Goal: Task Accomplishment & Management: Manage account settings

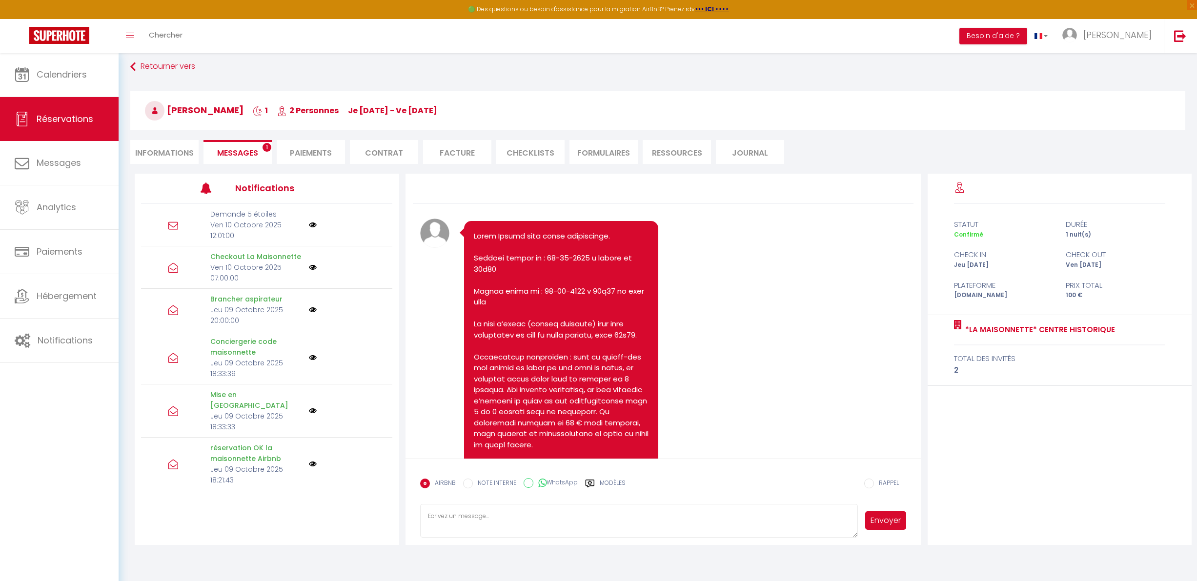
click at [89, 70] on link "Calendriers" at bounding box center [59, 75] width 119 height 44
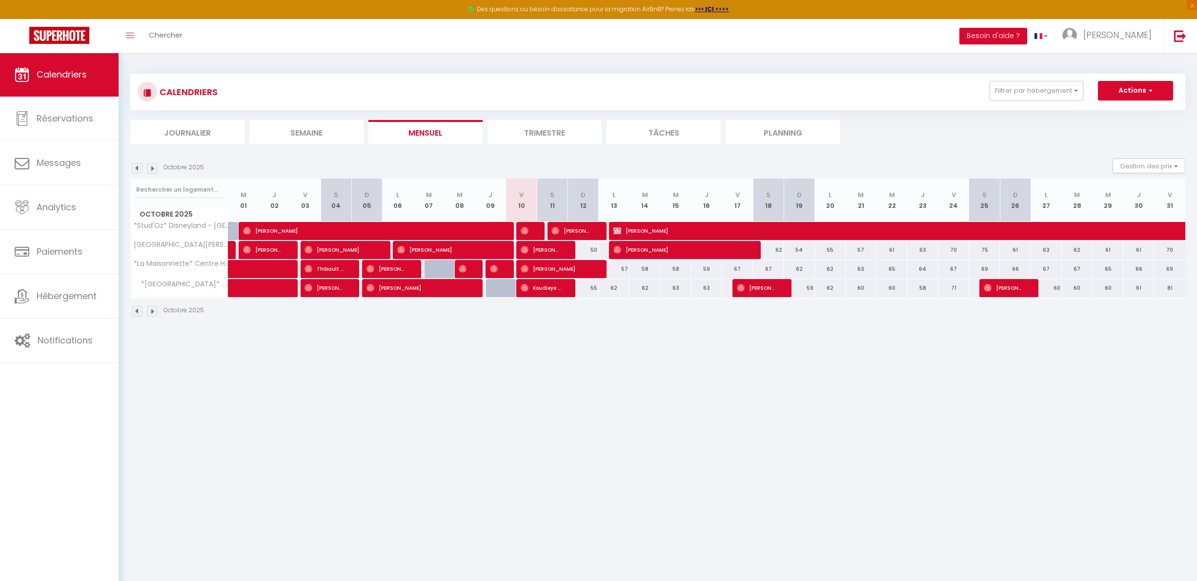
click at [500, 270] on span "[PERSON_NAME]" at bounding box center [495, 269] width 10 height 19
select select "OK"
select select "0"
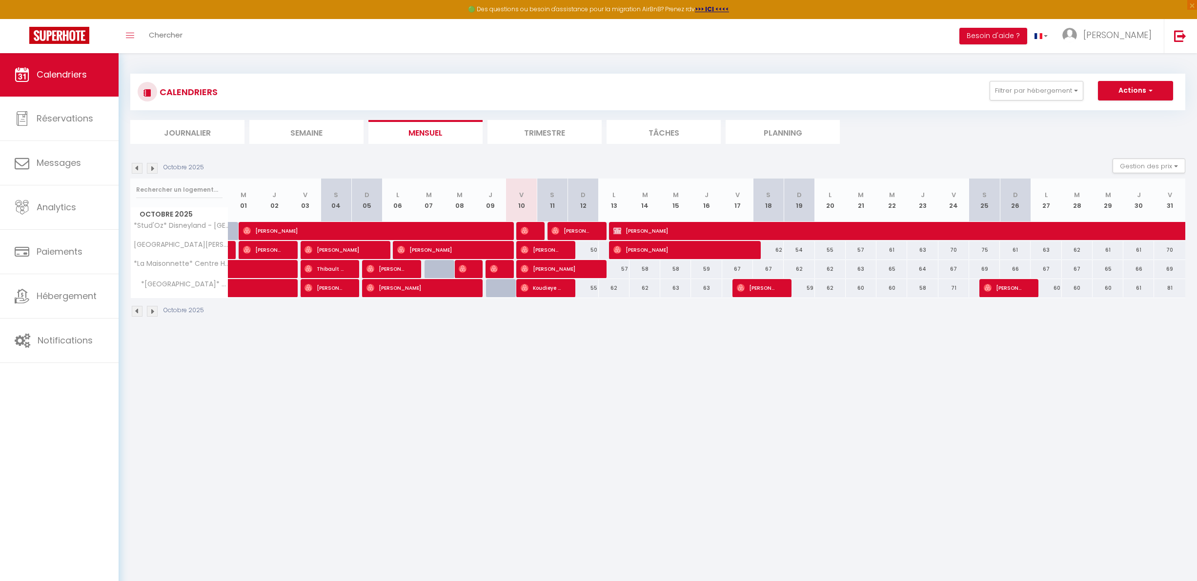
select select "1"
select select
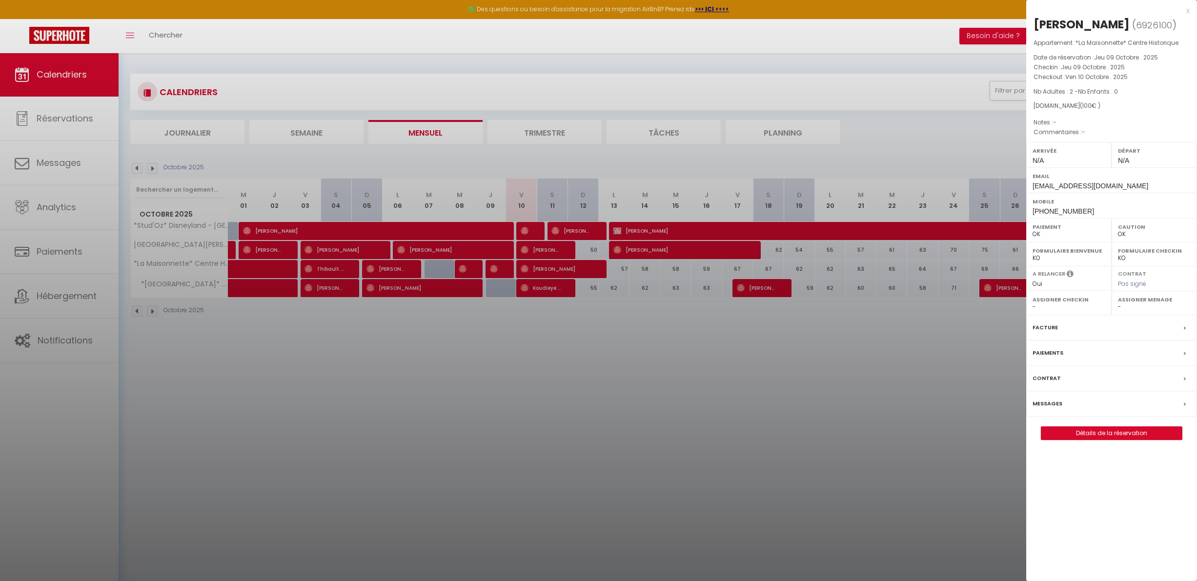
click at [500, 270] on div at bounding box center [598, 290] width 1197 height 581
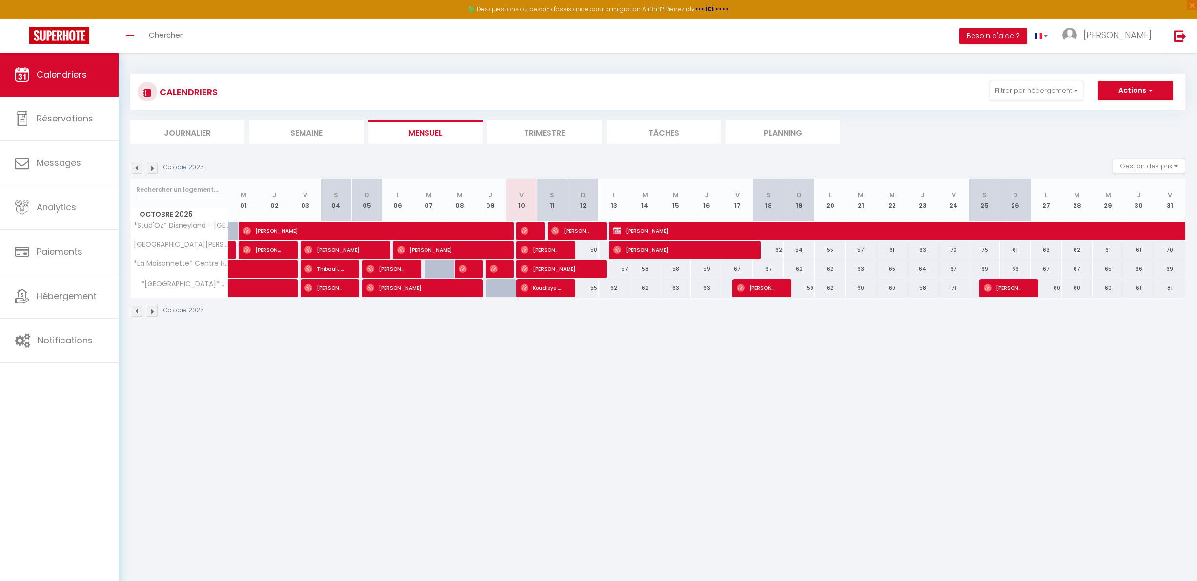
click at [497, 253] on span "[PERSON_NAME]" at bounding box center [448, 250] width 103 height 19
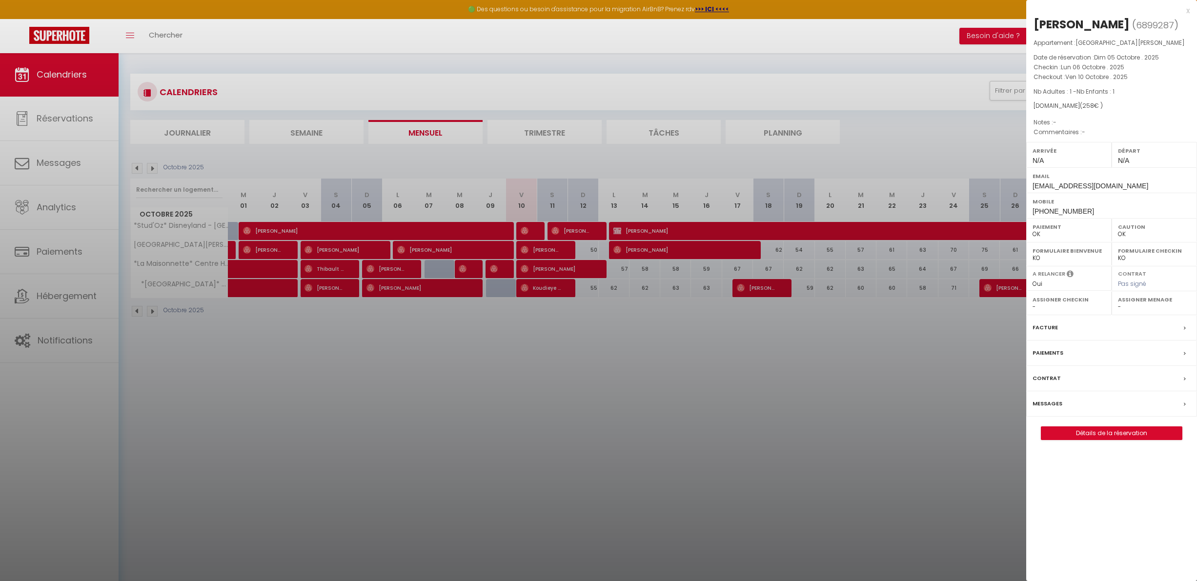
click at [524, 252] on div at bounding box center [598, 290] width 1197 height 581
